Goal: Check status: Check status

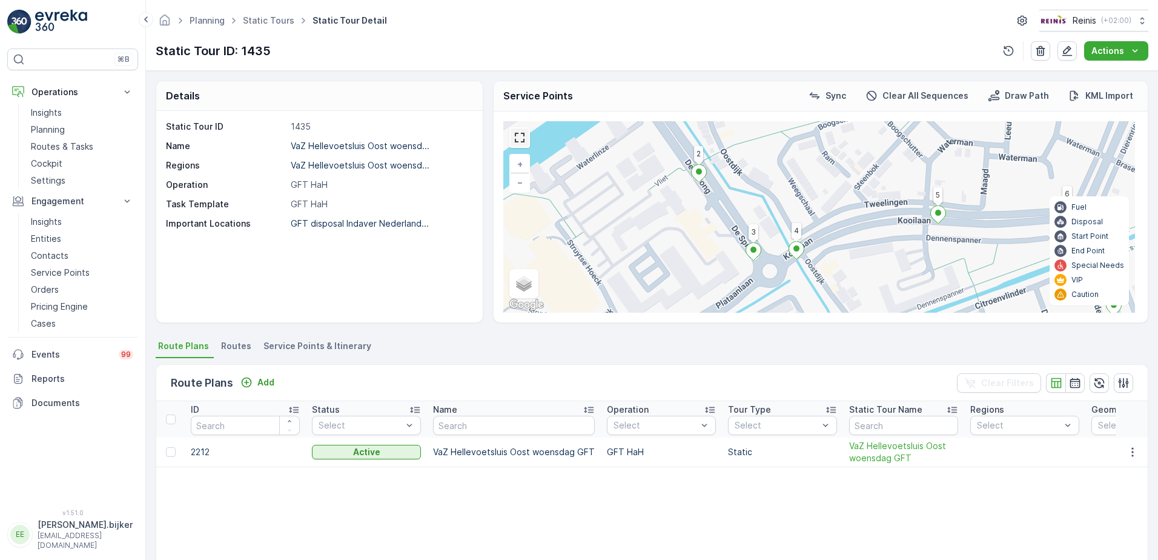
drag, startPoint x: 521, startPoint y: 135, endPoint x: 523, endPoint y: 198, distance: 63.0
click at [521, 135] on link at bounding box center [519, 137] width 18 height 18
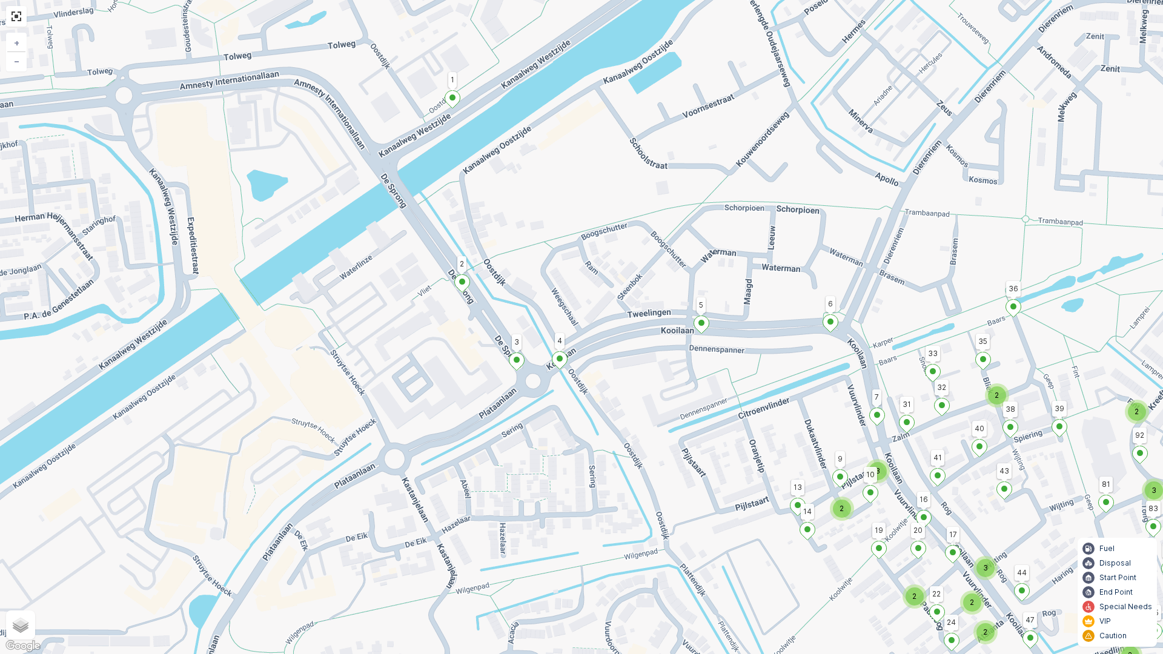
click at [458, 104] on icon at bounding box center [452, 99] width 16 height 18
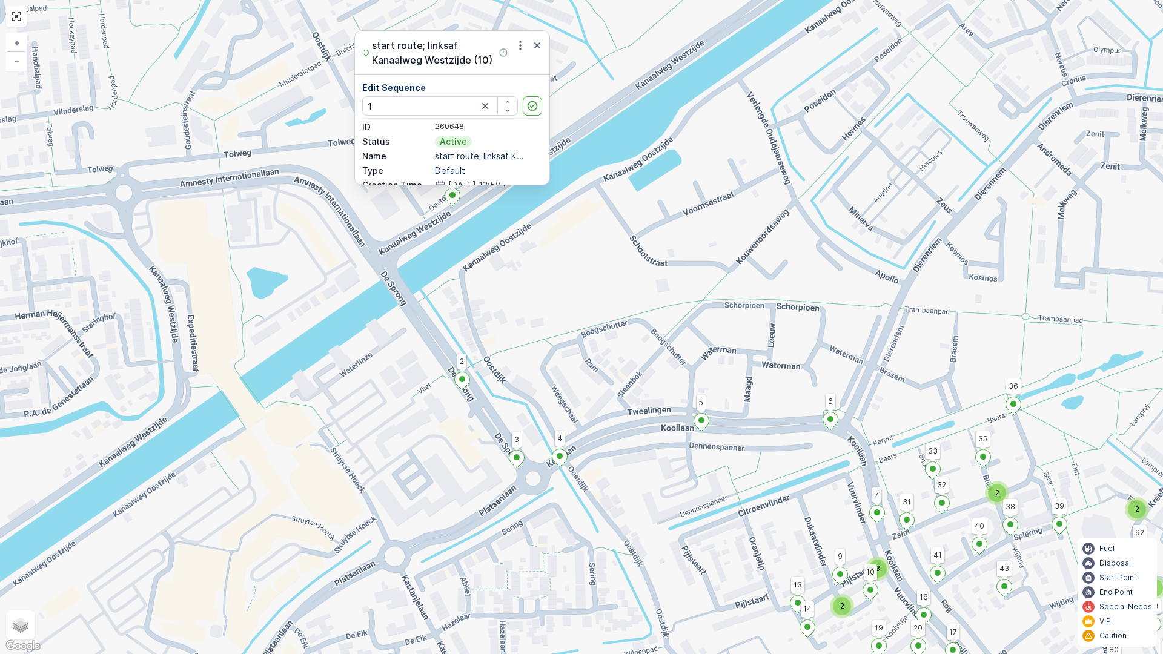
click at [575, 242] on div "3 2 3 3 2 2 2 2 2 2 2 2 3 2 2 2 2 2 2 2 2 2 123 117 116 115 50 6 5 1 2 125 124 …" at bounding box center [581, 327] width 1163 height 654
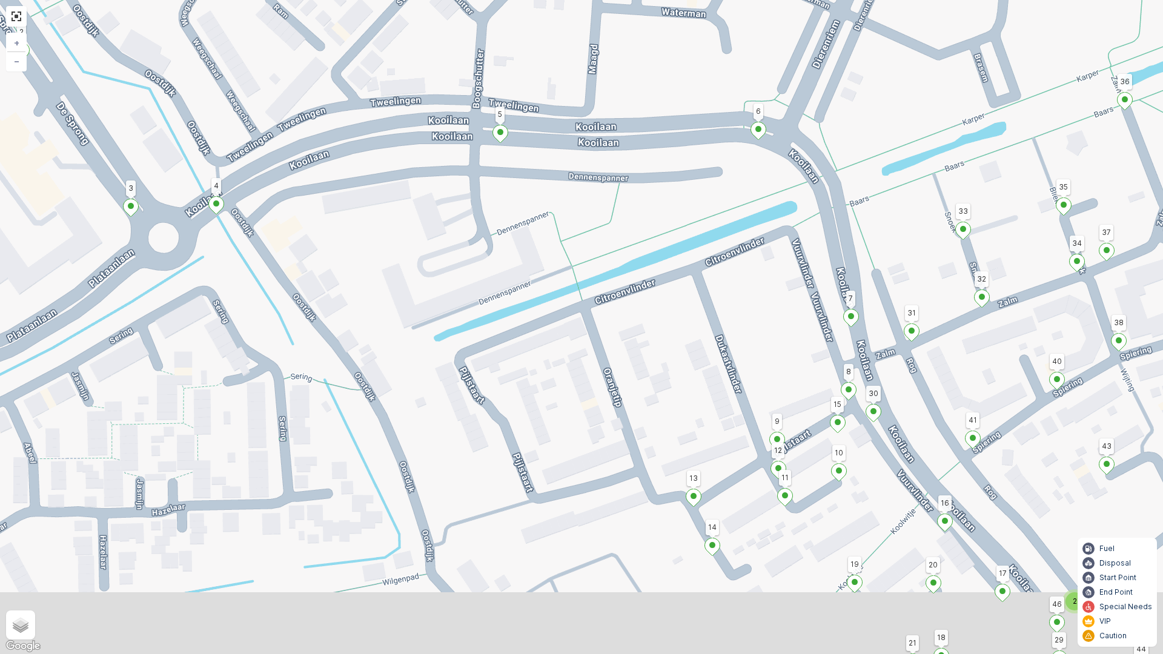
drag, startPoint x: 874, startPoint y: 569, endPoint x: 938, endPoint y: 320, distance: 256.3
click at [938, 320] on div "2 2 123 117 116 115 50 6 5 1 2 125 124 118 127 126 72 55 36 39 120 119 43 68 53…" at bounding box center [581, 327] width 1163 height 654
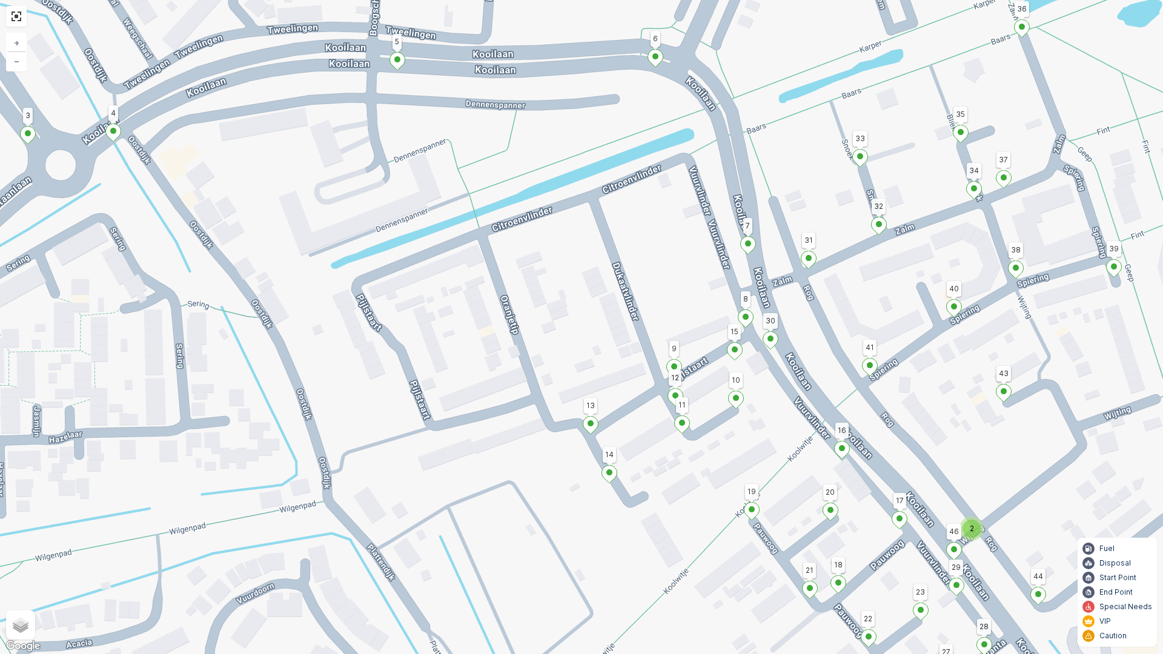
drag, startPoint x: 1000, startPoint y: 495, endPoint x: 907, endPoint y: 455, distance: 101.5
click at [904, 454] on div "2 2 123 117 116 115 50 6 5 1 2 125 124 118 127 126 72 55 36 39 120 119 43 68 53…" at bounding box center [581, 327] width 1163 height 654
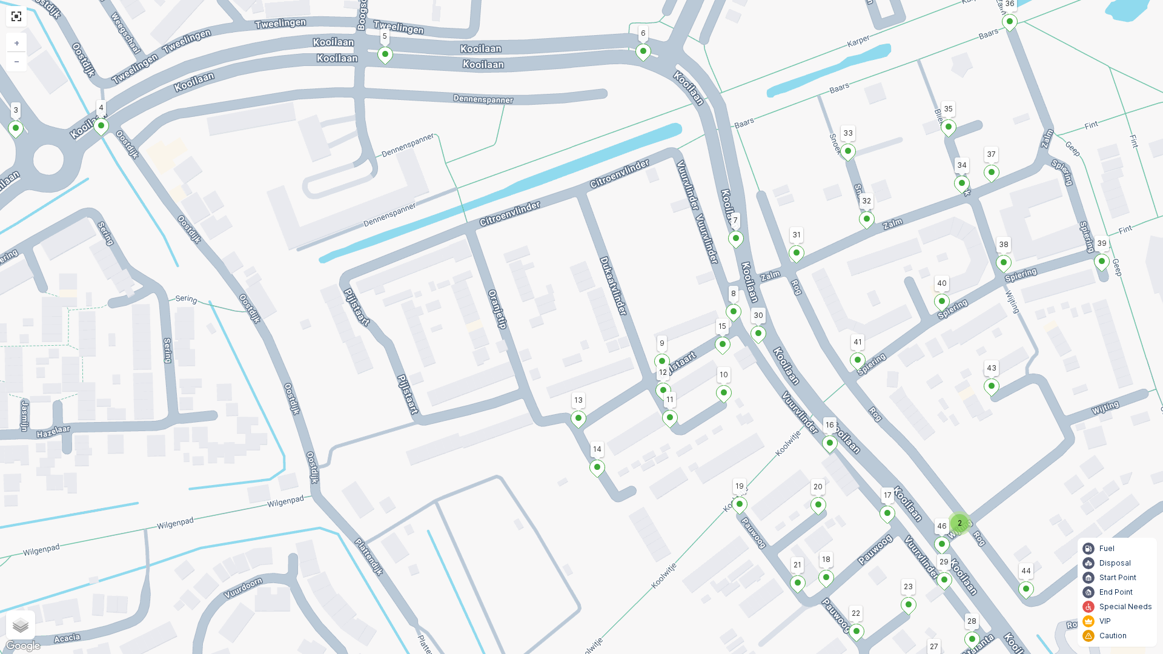
click at [735, 312] on ellipse at bounding box center [733, 311] width 6 height 6
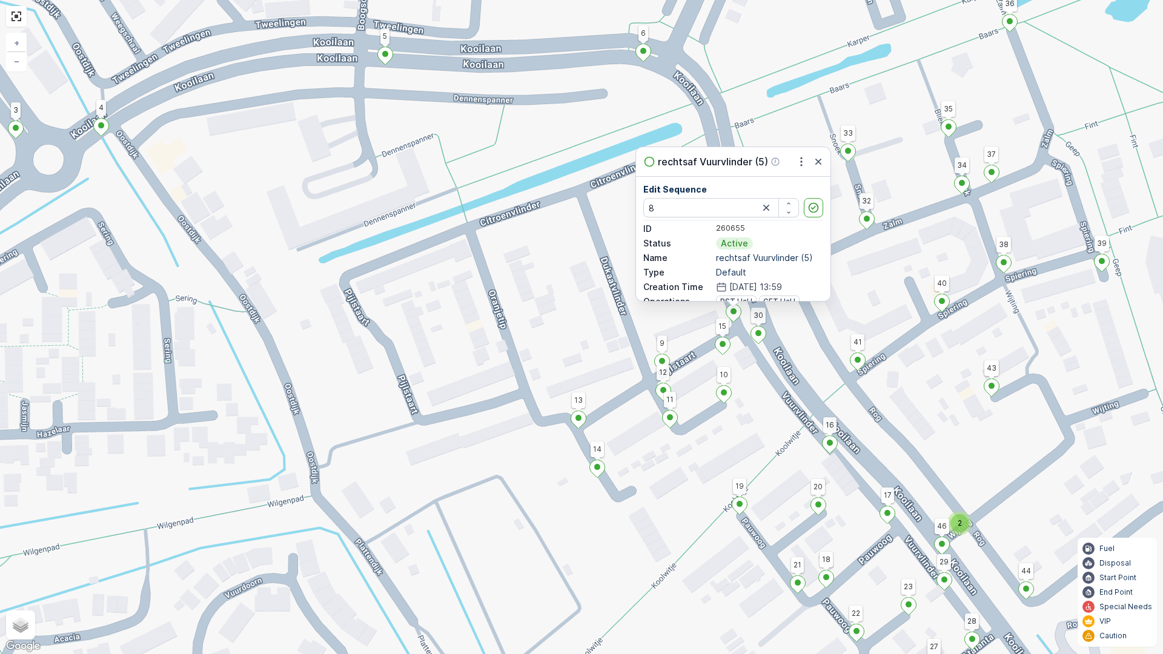
click at [757, 332] on ellipse at bounding box center [758, 333] width 6 height 6
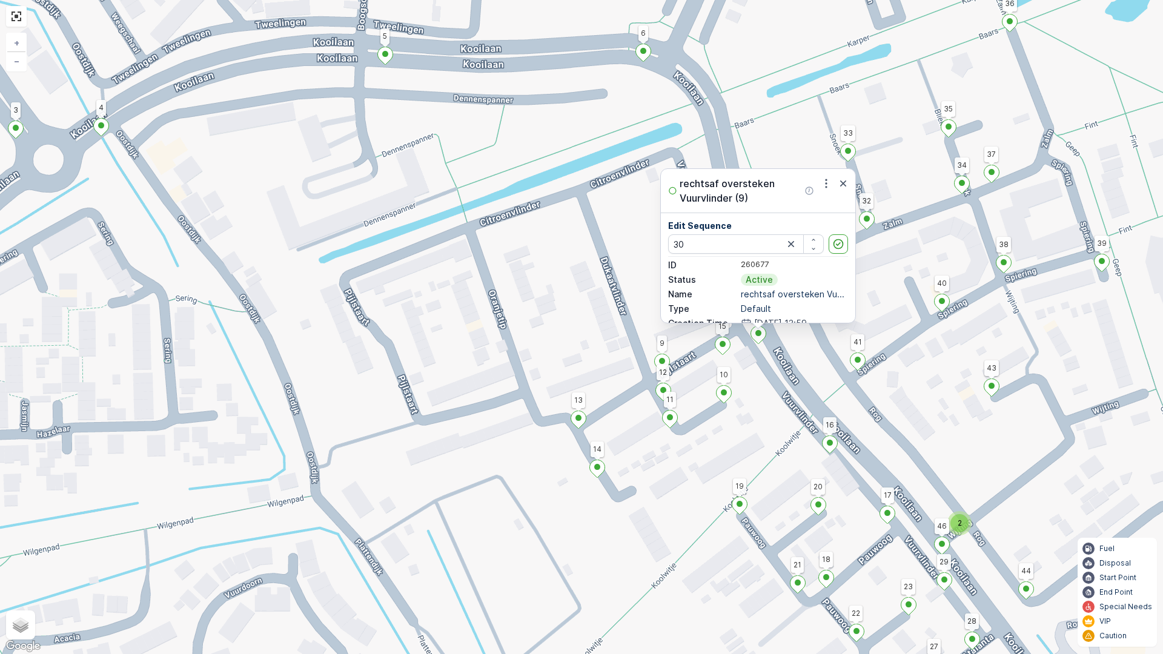
click at [669, 365] on icon at bounding box center [662, 363] width 16 height 18
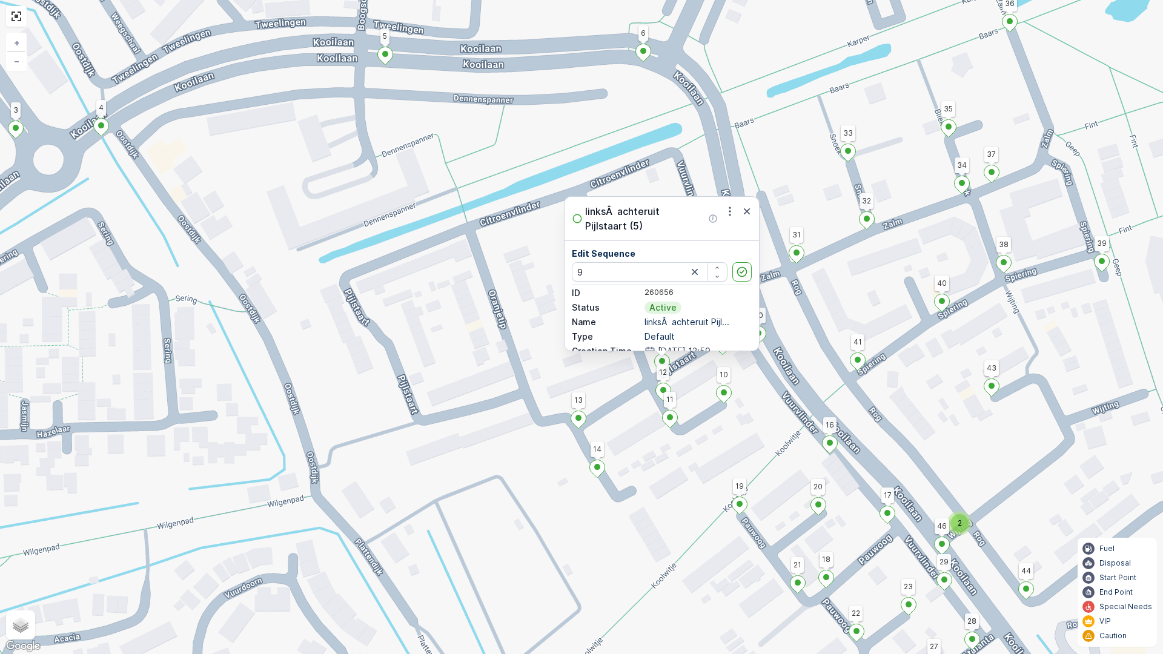
click at [581, 417] on ellipse at bounding box center [578, 418] width 6 height 6
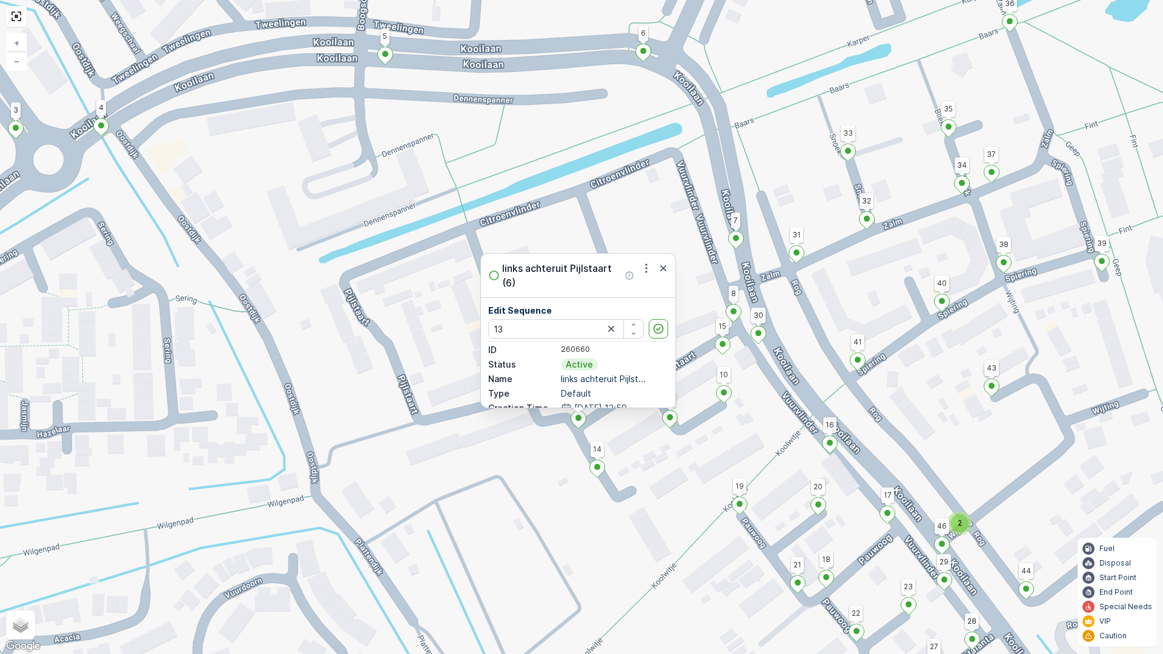
click at [599, 466] on ellipse at bounding box center [597, 467] width 6 height 6
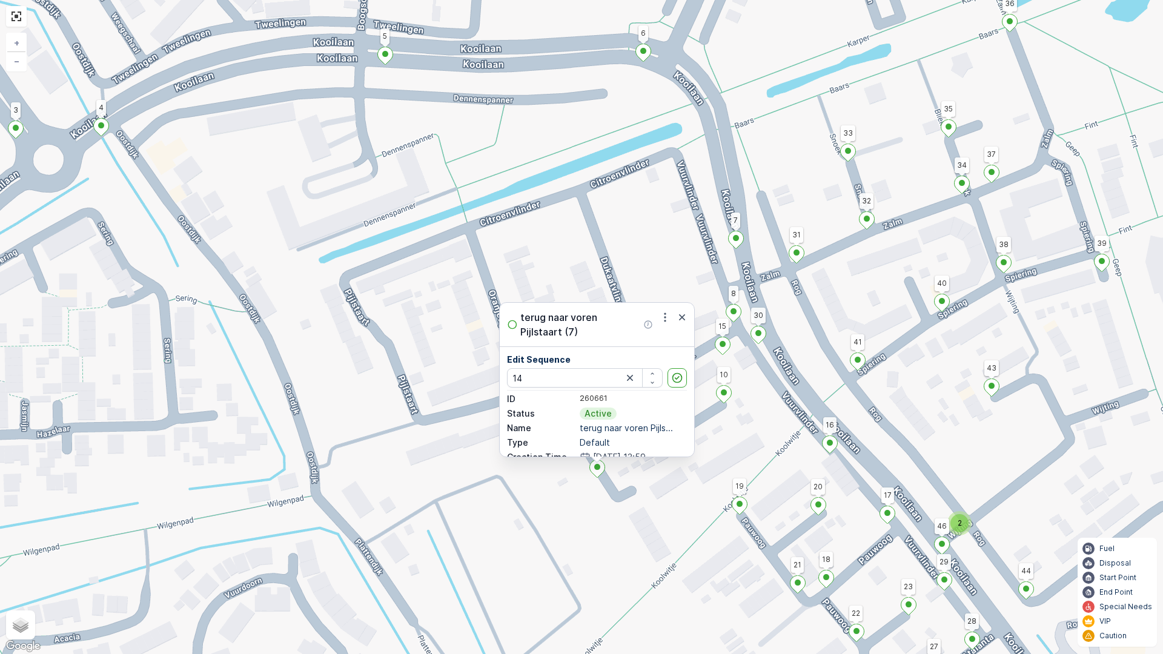
type input "14"
click at [728, 388] on icon at bounding box center [723, 395] width 15 height 18
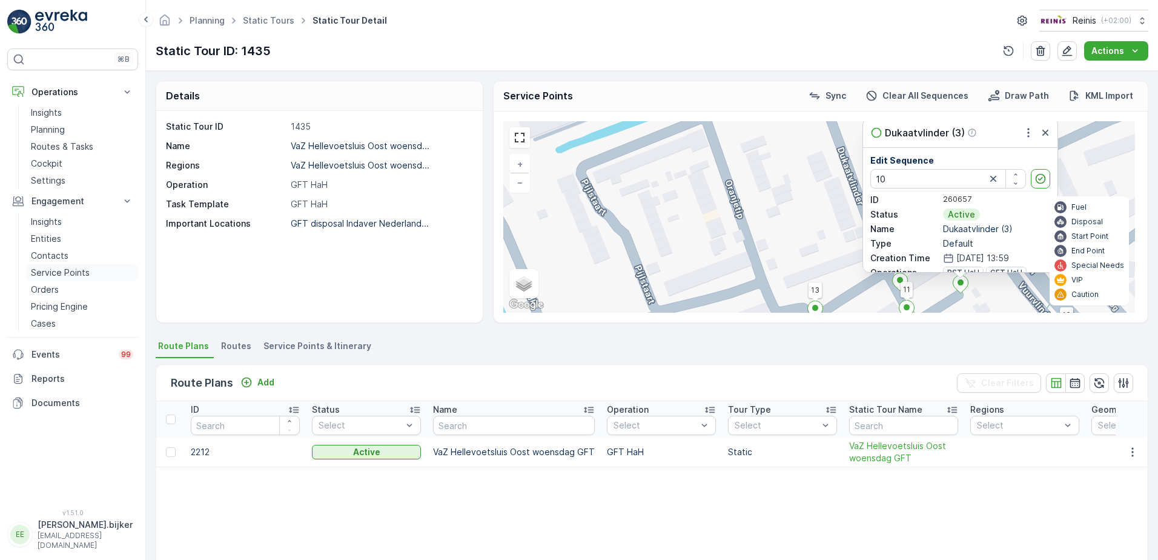
click at [63, 274] on p "Service Points" at bounding box center [60, 272] width 59 height 12
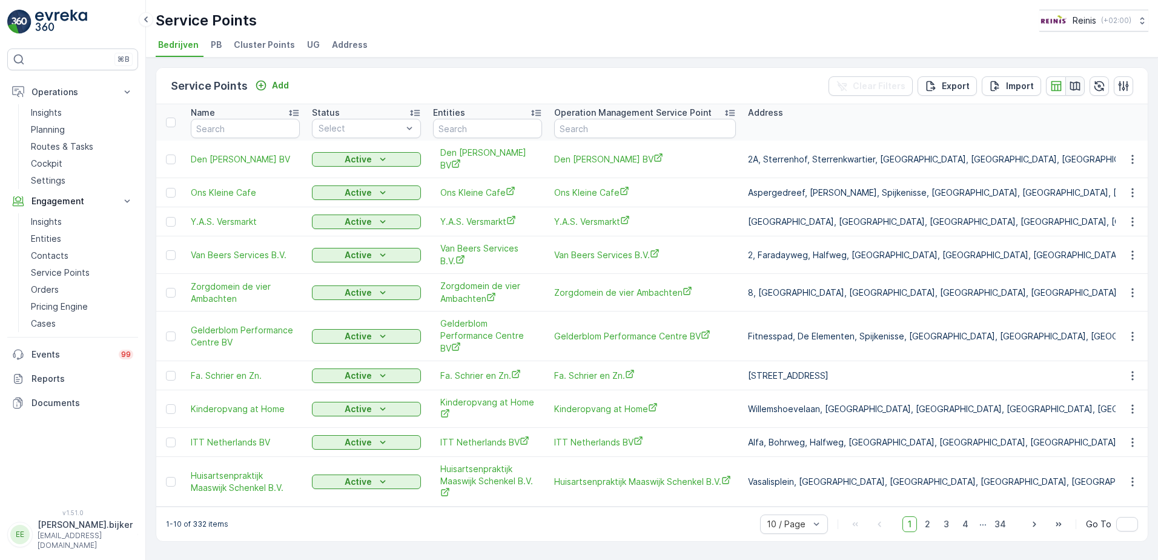
click at [1072, 87] on icon "button" at bounding box center [1075, 86] width 12 height 12
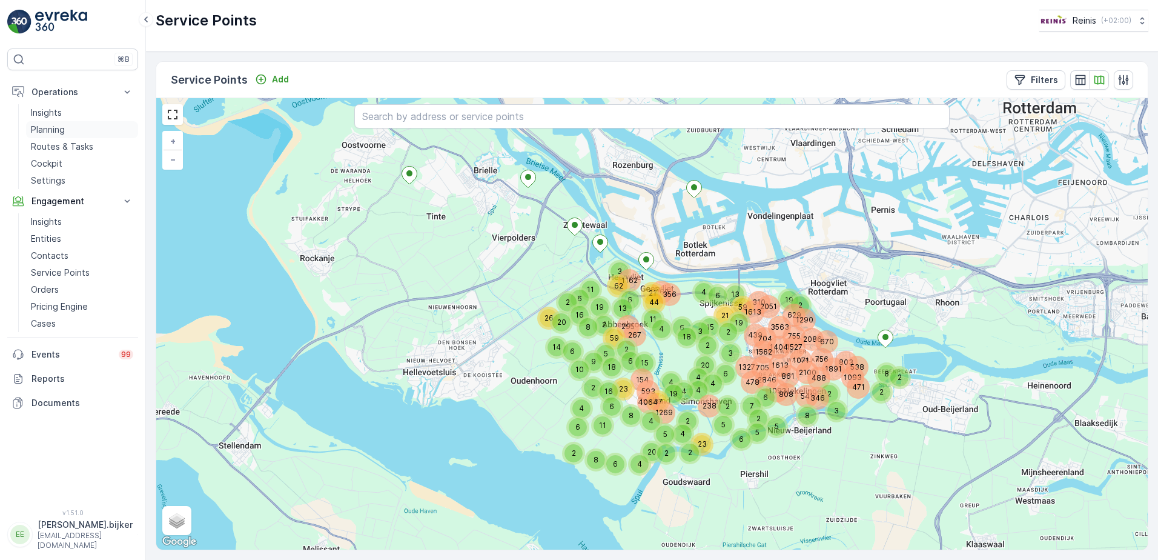
click at [62, 132] on p "Planning" at bounding box center [48, 130] width 34 height 12
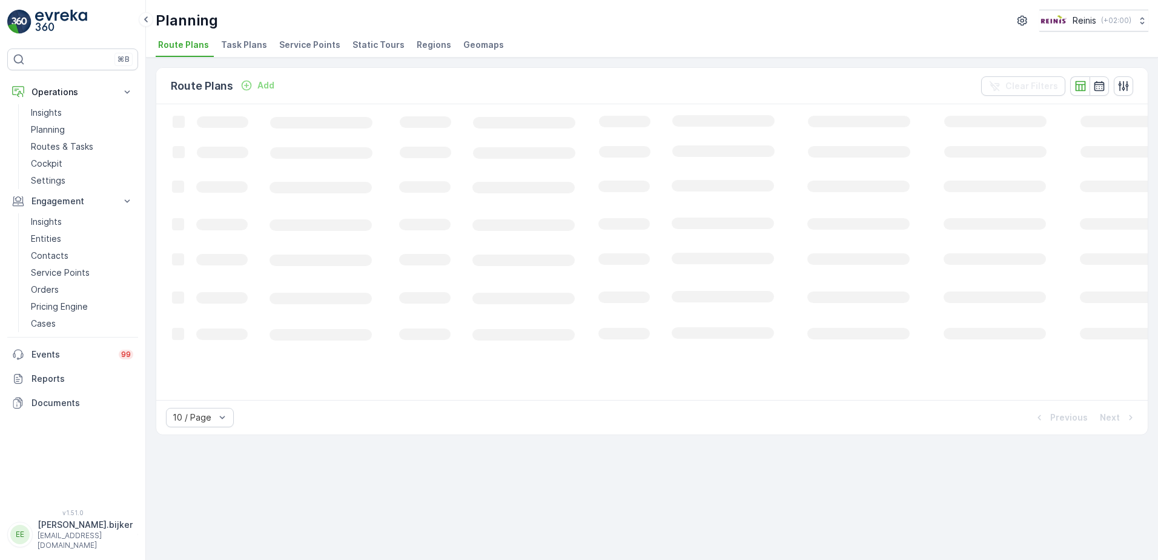
click at [311, 40] on span "Service Points" at bounding box center [309, 45] width 61 height 12
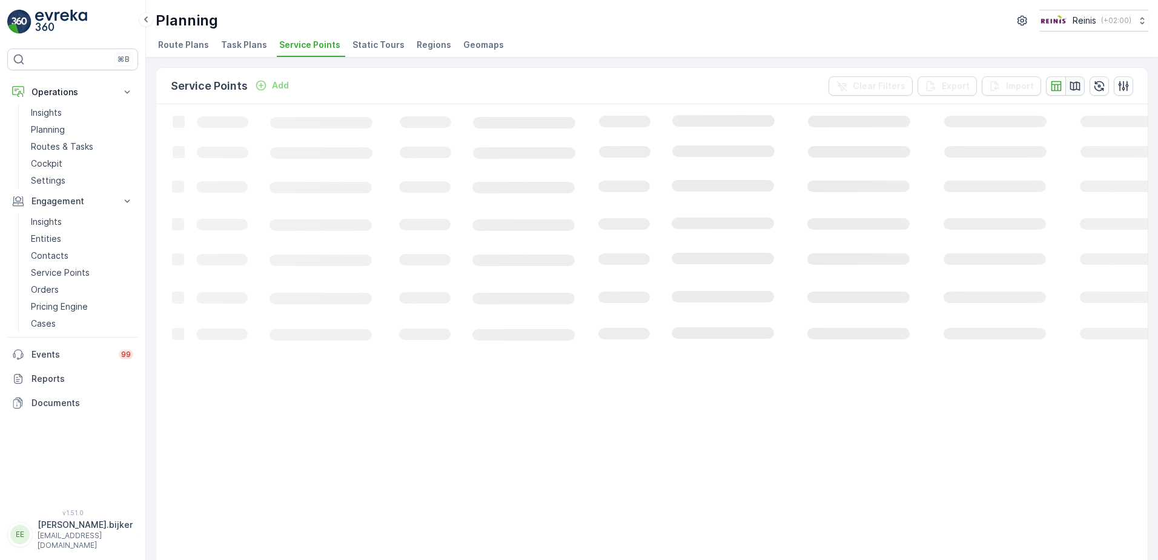
click at [1074, 87] on icon "button" at bounding box center [1075, 86] width 12 height 12
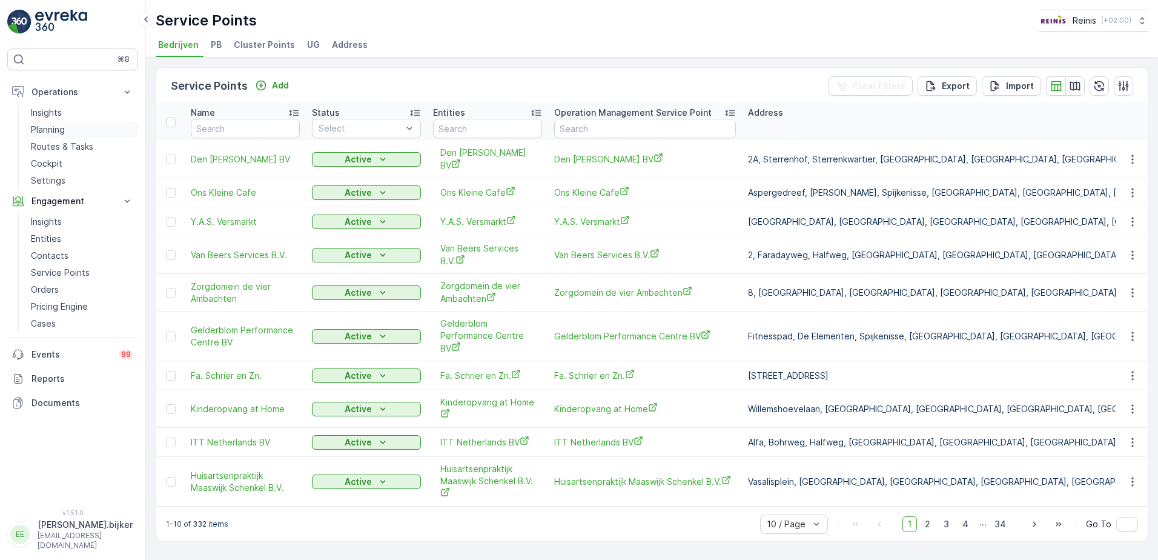
click at [47, 133] on p "Planning" at bounding box center [48, 130] width 34 height 12
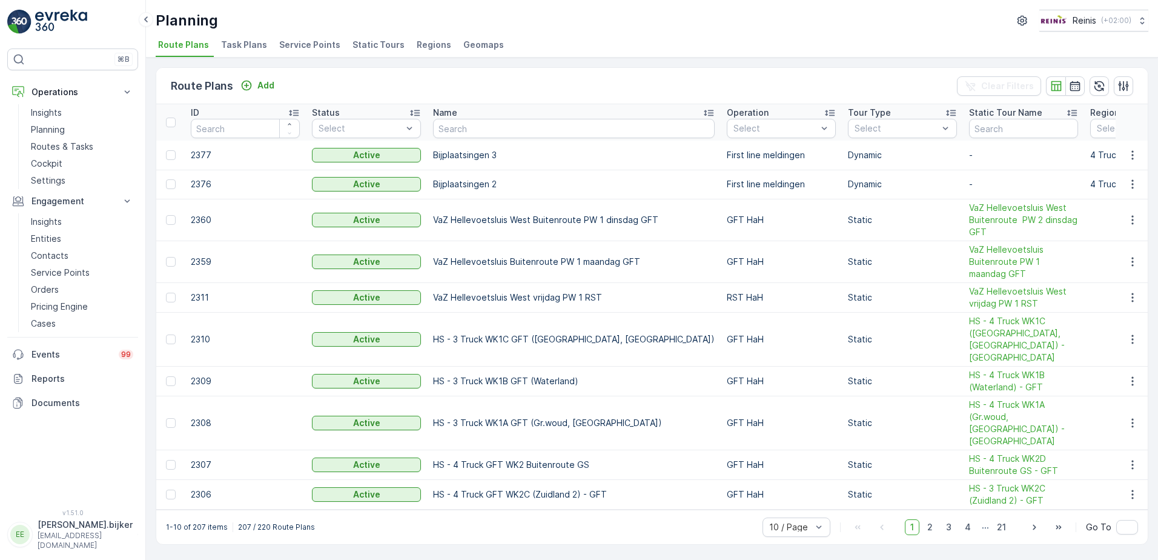
click at [378, 45] on span "Static Tours" at bounding box center [378, 45] width 52 height 12
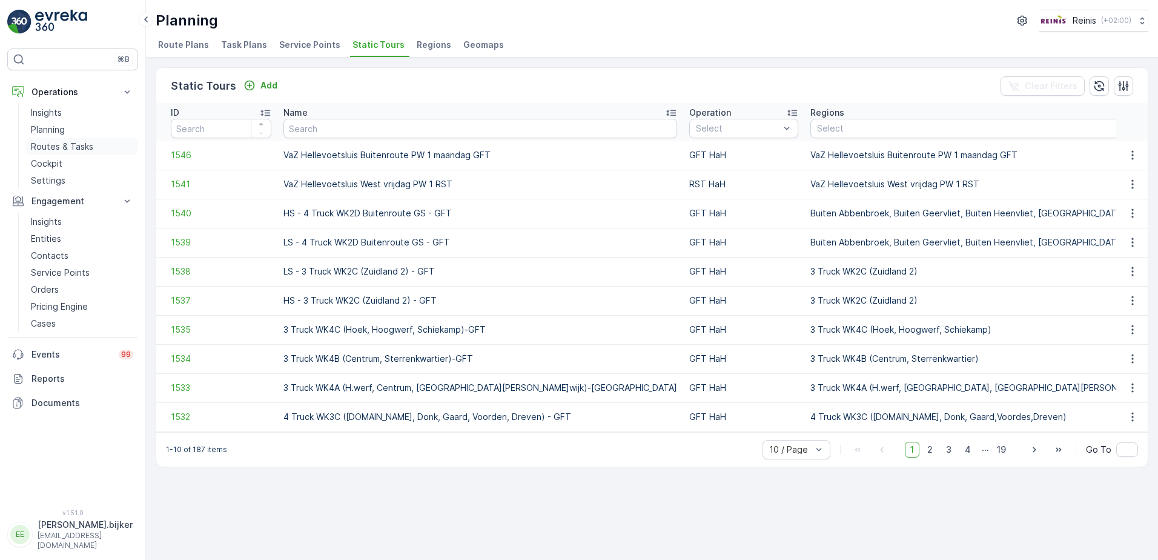
click at [50, 146] on p "Routes & Tasks" at bounding box center [62, 146] width 62 height 12
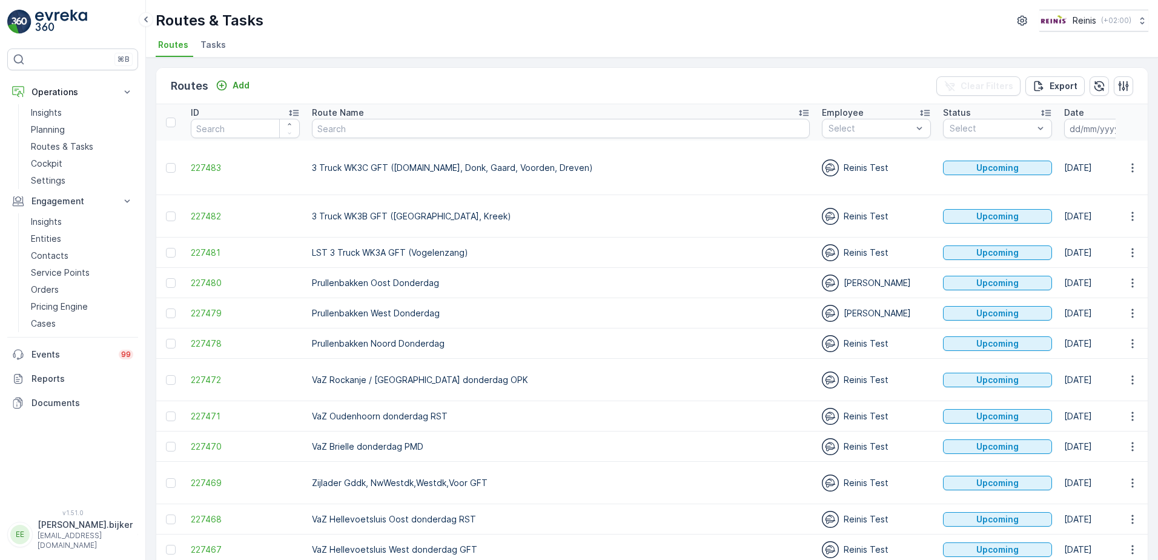
click at [1131, 125] on icon "button" at bounding box center [1136, 128] width 10 height 11
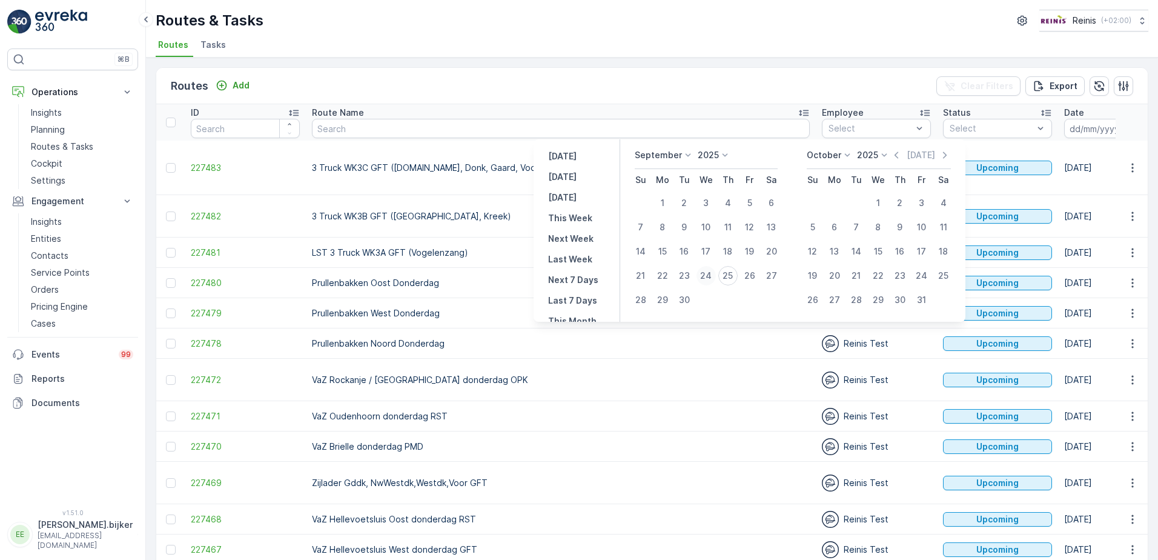
click at [705, 276] on div "24" at bounding box center [705, 275] width 19 height 19
type input "[DATE]"
click at [705, 276] on div "24" at bounding box center [705, 275] width 19 height 19
type input "[DATE]"
click at [705, 276] on div "24" at bounding box center [705, 275] width 19 height 19
